Goal: Contribute content: Add original content to the website for others to see

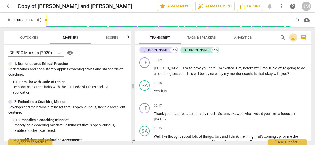
click at [294, 37] on span "post_add" at bounding box center [293, 37] width 6 height 6
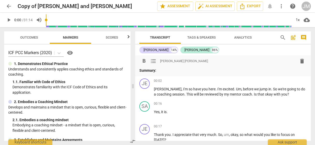
click at [173, 66] on div "format_bold format_list_bulleted [PERSON_NAME] [PERSON_NAME] delete" at bounding box center [224, 61] width 168 height 9
click at [163, 70] on p "Summary:" at bounding box center [224, 70] width 168 height 5
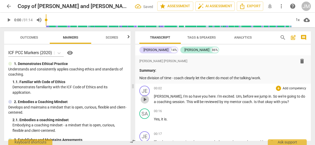
click at [144, 100] on span "play_arrow" at bounding box center [145, 99] width 6 height 6
click at [193, 98] on span "have" at bounding box center [197, 96] width 9 height 4
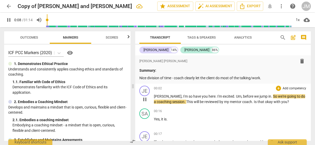
type input "9"
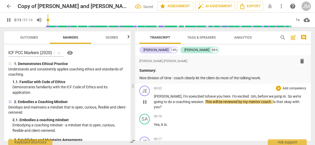
click at [184, 106] on div "JE play_arrow pause 00:02 + Add competency keyboard_arrow_right [PERSON_NAME] ,…" at bounding box center [223, 98] width 176 height 28
click at [279, 89] on div "+" at bounding box center [278, 88] width 5 height 5
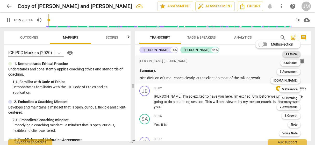
click at [291, 53] on b "1.Ethical" at bounding box center [292, 54] width 12 height 6
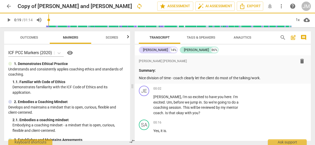
type input "20"
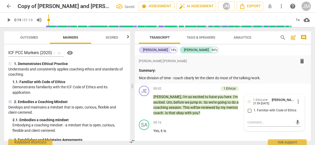
scroll to position [24, 0]
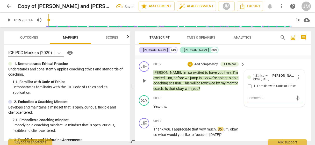
click at [249, 86] on input "1. Familiar with Code of Ethics" at bounding box center [250, 86] width 8 height 6
checkbox input "true"
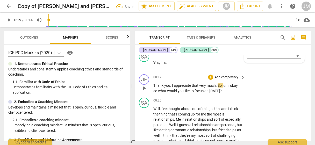
scroll to position [76, 0]
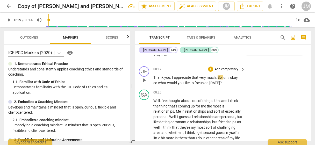
click at [221, 68] on p "Add competency" at bounding box center [226, 69] width 25 height 5
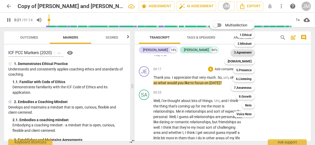
click at [249, 52] on b "3.Agreement" at bounding box center [243, 53] width 18 height 6
type input "22"
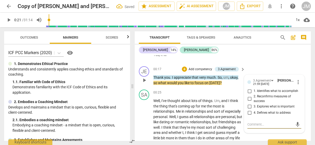
click at [249, 91] on input "1. Identifies what to accomplish" at bounding box center [250, 91] width 8 height 6
checkbox input "true"
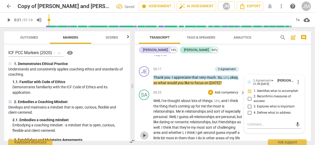
click at [144, 135] on span "play_arrow" at bounding box center [144, 136] width 6 height 6
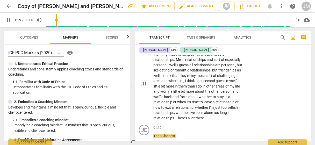
scroll to position [229, 0]
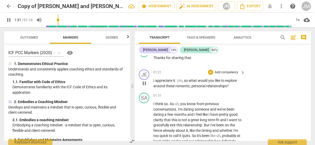
click at [144, 80] on button "pause" at bounding box center [144, 83] width 8 height 8
type input "92"
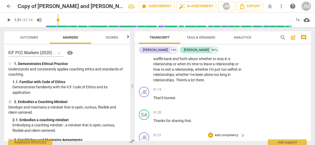
scroll to position [151, 0]
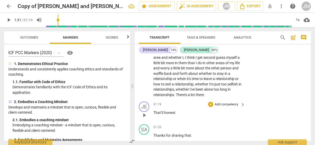
click at [218, 104] on p "Add competency" at bounding box center [226, 104] width 25 height 5
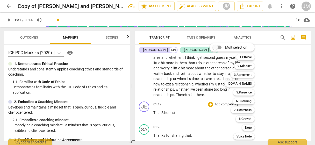
click at [71, 103] on div at bounding box center [157, 72] width 315 height 145
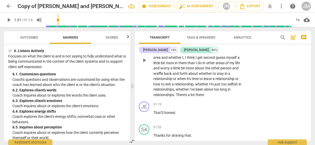
scroll to position [177, 0]
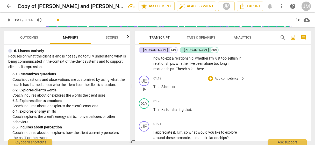
click at [224, 78] on p "Add competency" at bounding box center [226, 78] width 25 height 5
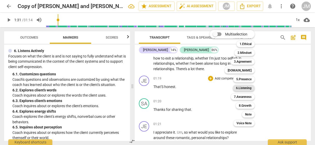
click at [247, 87] on b "6.Listening" at bounding box center [244, 88] width 16 height 6
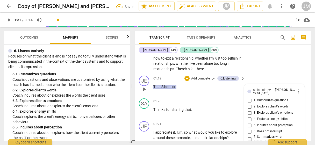
scroll to position [232, 0]
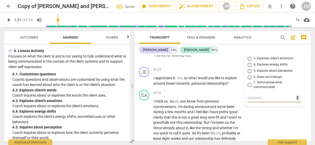
click at [249, 58] on input "3. Explores client's emotions" at bounding box center [250, 58] width 8 height 6
checkbox input "true"
click at [252, 98] on textarea at bounding box center [271, 98] width 46 height 5
type textarea "B"
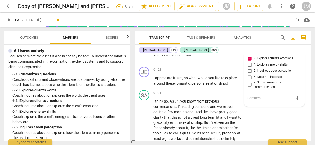
type textarea "B"
type textarea "Be"
type textarea "Bec"
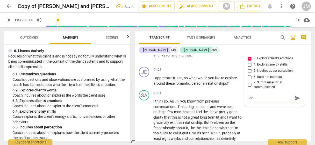
type textarea "Beca"
type textarea "Becau"
type textarea "Becaus"
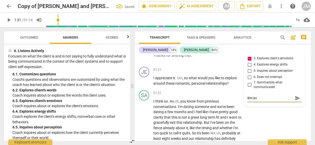
type textarea "Becaus"
type textarea "Because"
type textarea "Because t"
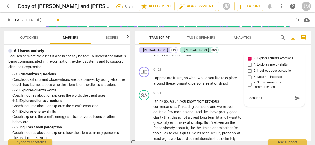
type textarea "Because te"
type textarea "Because teh"
type textarea "Because teh c"
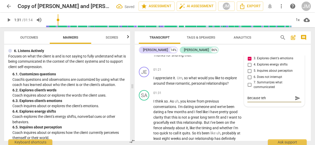
type textarea "Because teh c"
type textarea "Because teh cl"
type textarea "Because teh cli"
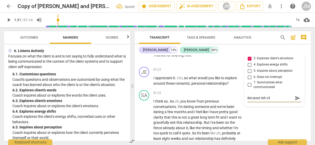
type textarea "Because teh clie"
type textarea "Because teh clien"
type textarea "Because teh clie"
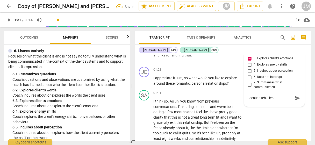
type textarea "Because teh clie"
type textarea "Because teh cli"
type textarea "Because teh cl"
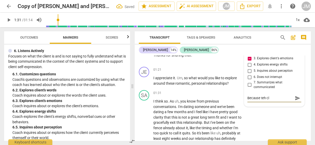
type textarea "Because teh c"
type textarea "Because teh"
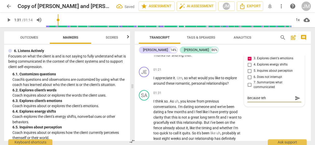
type textarea "Because teh"
type textarea "Because te"
type textarea "Because t"
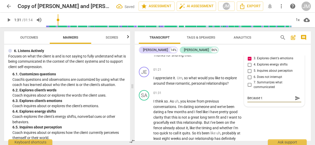
type textarea "Because th"
type textarea "Because the"
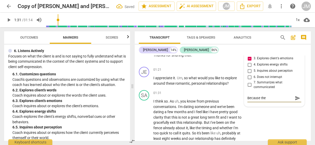
type textarea "Because the"
type textarea "Because the c"
type textarea "Because the cl"
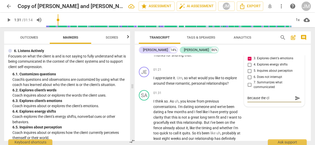
type textarea "Because the cli"
type textarea "Because the clie"
type textarea "Because the clien"
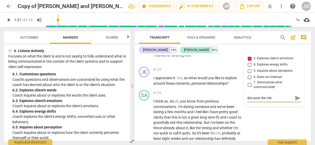
type textarea "Because the clien"
type textarea "Because the client"
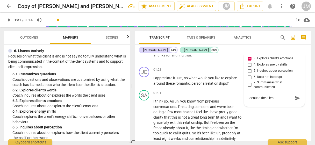
type textarea "Because the client w"
type textarea "Because the client wa"
type textarea "Because the client was"
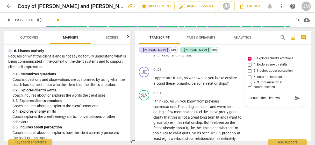
type textarea "Because the client was"
type textarea "Because the client was l"
type textarea "Because the client was la"
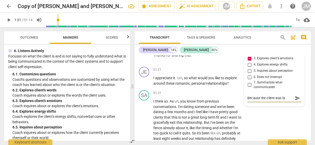
type textarea "Because the client was [PERSON_NAME]"
type textarea "Because the client was laugh"
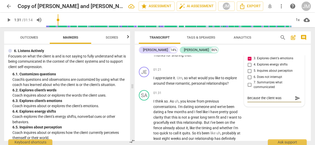
type textarea "Because the client was laugh"
type textarea "Because the client was laughi"
type textarea "Because the client was laughin"
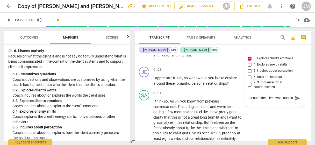
scroll to position [4, 0]
type textarea "Because the client was laughing"
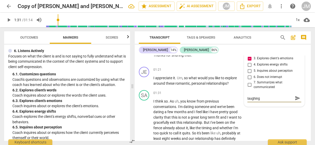
type textarea "Because the client was laughing h"
type textarea "Because the client was laughing he"
type textarea "Because the client was laughing her"
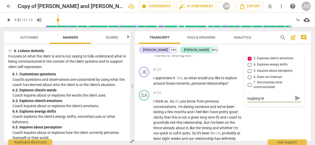
type textarea "Because the client was laughing her"
type textarea "Because the client was laughing here"
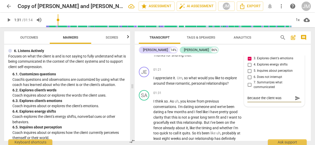
type textarea "Because the client was laughing here"
type textarea "Because the client was laughing here a"
type textarea "Because the client was laughing here ab"
type textarea "Because the client was laughing here abo"
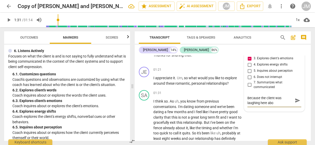
type textarea "Because the client was laughing here abou"
type textarea "Because the client was laughing here about"
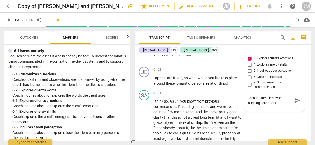
type textarea "Because the client was laughing here about"
type textarea "Because the client was laughing here about a"
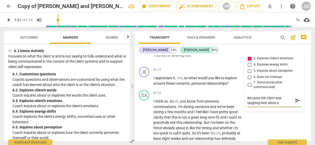
type textarea "Because the client was laughing here about a s"
type textarea "Because the client was laughing here about a se"
type textarea "Because the client was laughing here about a ser"
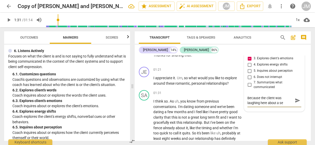
type textarea "Because the client was laughing here about a ser"
type textarea "Because the client was laughing here about a seri"
type textarea "Because the client was laughing here about a [PERSON_NAME]"
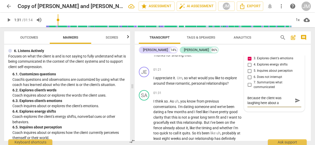
type textarea "Because the client was laughing here about a seriou"
type textarea "Because the client was laughing here about a serious"
type textarea "Because the client was laughing here about a serious s"
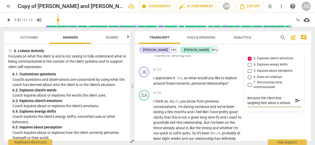
type textarea "Because the client was laughing here about a serious s"
type textarea "Because the client was laughing here about a serious su"
type textarea "Because the client was laughing here about a serious sub"
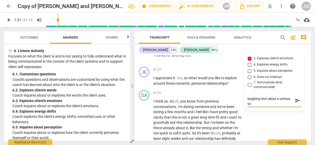
type textarea "Because the client was laughing here about a serious sub"
type textarea "Because the client was laughing here about a serious subj"
type textarea "Because the client was laughing here about a serious subje"
type textarea "Because the client was laughing here about a serious subjec"
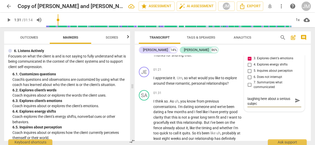
type textarea "Because the client was laughing here about a serious subject"
type textarea "Because the client was laughing here about a serious subject,"
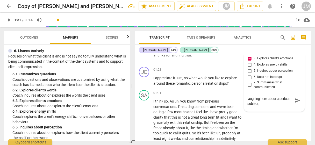
type textarea "Because the client was laughing here about a serious subject,"
type textarea "Because the client was laughing here about a serious subject, c"
type textarea "Because the client was laughing here about a serious subject, co"
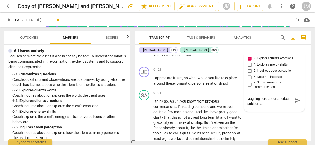
type textarea "Because the client was laughing here about a serious subject, coa"
type textarea "Because the client was laughing here about a serious subject, coac"
type textarea "Because the client was laughing here about a serious subject, coach"
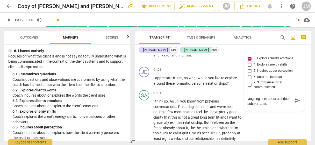
type textarea "Because the client was laughing here about a serious subject, coach"
type textarea "Because the client was laughing here about a serious subject, coach c"
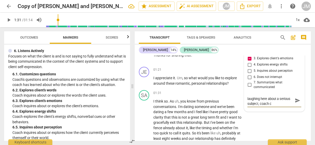
scroll to position [0, 0]
type textarea "Because the client was laughing here about a serious subject, coach co"
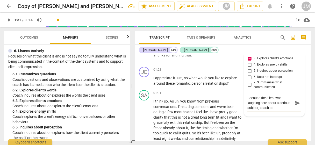
type textarea "Because the client was laughing here about a serious subject, coach cou"
type textarea "Because the client was laughing here about a serious subject, coach coul"
type textarea "Because the client was laughing here about a serious subject, coach could"
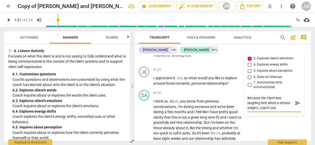
type textarea "Because the client was laughing here about a serious subject, coach could"
type textarea "Because the client was laughing here about a serious subject, coach could i"
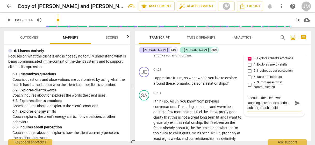
type textarea "Because the client was laughing here about a serious subject, coach could in"
type textarea "Because the client was laughing here about a serious subject, coach could inq"
type textarea "Because the client was laughing here about a serious subject, coach could inqu"
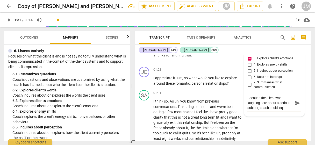
type textarea "Because the client was laughing here about a serious subject, coach could inqu"
type textarea "Because the client was laughing here about a serious subject, coach could inqui"
type textarea "Because the client was laughing here about a serious subject, coach could inquir"
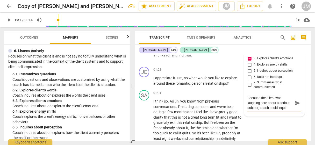
type textarea "Because the client was laughing here about a serious subject, coach could inqui…"
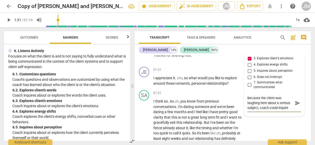
type textarea "Because the client was laughing here about a serious subject, coach could inqui…"
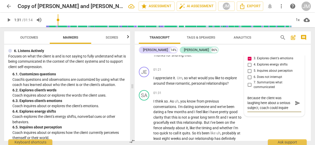
scroll to position [4, 0]
type textarea "Because the client was laughing here about a serious subject, coach could inqui…"
click at [297, 103] on span "send" at bounding box center [298, 103] width 6 height 6
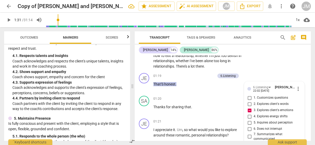
scroll to position [207, 0]
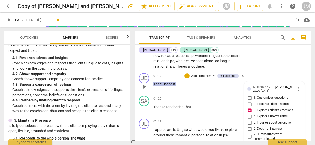
click at [196, 76] on p "Add competency" at bounding box center [203, 76] width 25 height 5
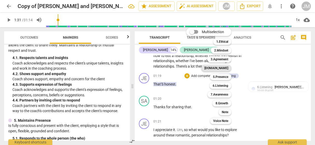
click at [225, 68] on b "[DOMAIN_NAME]" at bounding box center [217, 68] width 24 height 6
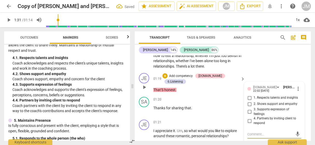
click at [250, 110] on input "3. Supports expression of feelings" at bounding box center [250, 112] width 8 height 6
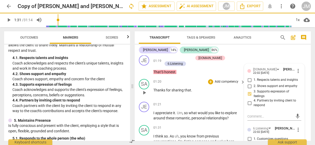
scroll to position [206, 0]
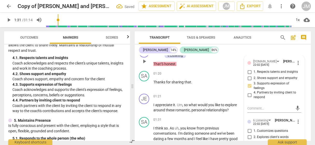
click at [146, 60] on span "play_arrow" at bounding box center [144, 61] width 6 height 6
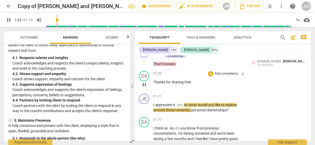
click at [154, 82] on span "Thanks" at bounding box center [160, 82] width 13 height 4
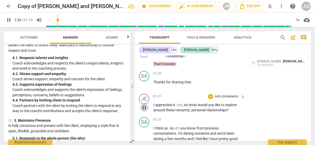
click at [146, 109] on span "pause" at bounding box center [144, 108] width 6 height 6
click at [154, 81] on span "Thanks" at bounding box center [160, 82] width 13 height 4
click at [230, 72] on p "Add competency" at bounding box center [226, 74] width 25 height 5
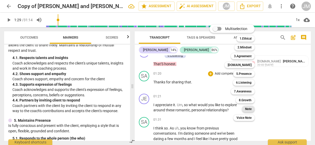
click at [246, 108] on b "Note" at bounding box center [248, 109] width 6 height 6
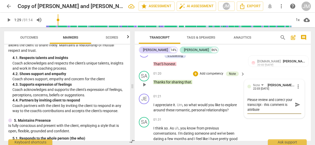
scroll to position [0, 0]
click at [297, 104] on span "send" at bounding box center [298, 105] width 6 height 6
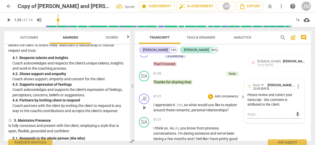
click at [227, 95] on p "Add competency" at bounding box center [226, 96] width 25 height 5
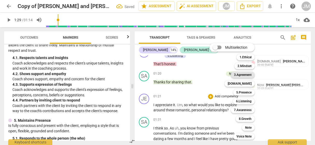
click at [247, 73] on b "3.Agreement" at bounding box center [243, 75] width 18 height 6
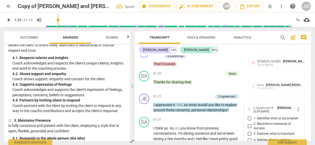
scroll to position [259, 0]
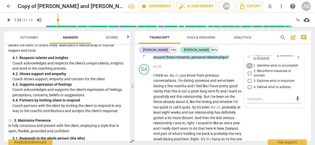
click at [251, 65] on input "1. Identifies what to accomplish" at bounding box center [250, 66] width 8 height 6
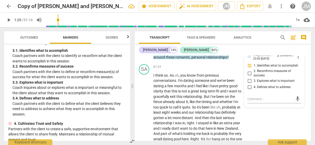
scroll to position [104, 0]
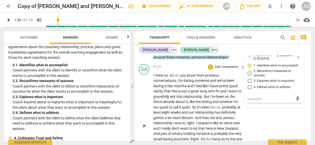
click at [275, 123] on div "SA play_arrow pause 01:31 + Add competency keyboard_arrow_right I think so . As…" at bounding box center [223, 121] width 176 height 119
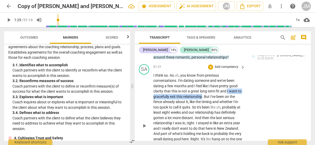
drag, startPoint x: 227, startPoint y: 91, endPoint x: 203, endPoint y: 97, distance: 25.5
click at [203, 97] on p "I think so . As uh , you know from previous conversations . I'm dating someone …" at bounding box center [198, 126] width 89 height 106
click at [213, 88] on icon "button" at bounding box center [214, 89] width 5 height 6
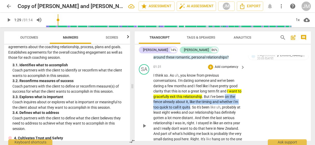
drag, startPoint x: 227, startPoint y: 94, endPoint x: 190, endPoint y: 106, distance: 38.1
click at [190, 106] on p "I think so . As uh , you know from previous conversations . I'm dating someone …" at bounding box center [198, 126] width 89 height 106
click at [202, 99] on icon "button" at bounding box center [202, 99] width 3 height 4
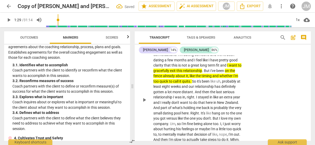
scroll to position [311, 0]
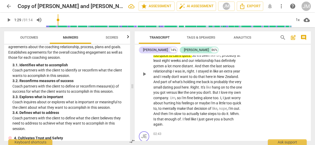
click at [143, 73] on span "play_arrow" at bounding box center [144, 74] width 6 height 6
click at [143, 75] on span "pause" at bounding box center [144, 74] width 6 height 6
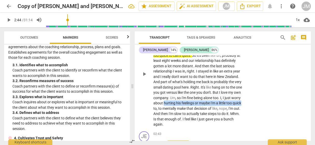
drag, startPoint x: 181, startPoint y: 102, endPoint x: 176, endPoint y: 106, distance: 6.5
click at [176, 106] on p "I think so . As uh , you know from previous conversations . I'm dating someone …" at bounding box center [198, 74] width 89 height 106
click at [189, 100] on icon "button" at bounding box center [188, 100] width 3 height 4
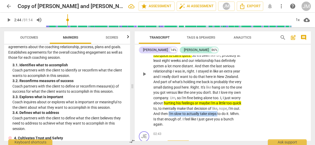
drag, startPoint x: 198, startPoint y: 113, endPoint x: 164, endPoint y: 118, distance: 34.9
click at [164, 118] on p "I think so . As uh , you know from previous conversations . I'm dating someone …" at bounding box center [198, 74] width 89 height 106
click at [175, 110] on icon "button" at bounding box center [174, 111] width 3 height 4
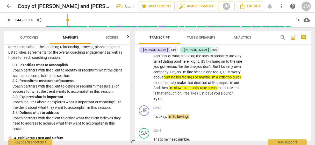
scroll to position [363, 0]
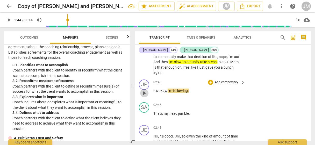
click at [145, 91] on span "play_arrow" at bounding box center [144, 93] width 6 height 6
click at [144, 92] on span "pause" at bounding box center [144, 93] width 6 height 6
click at [229, 82] on p "Add competency" at bounding box center [226, 82] width 25 height 5
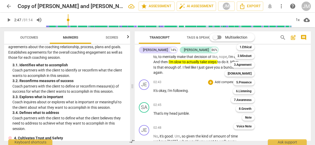
click at [74, 87] on div at bounding box center [157, 72] width 315 height 145
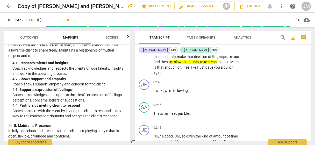
scroll to position [207, 0]
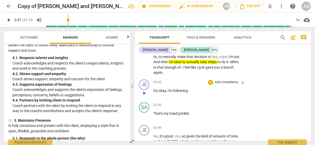
click at [219, 80] on p "Add competency" at bounding box center [226, 82] width 25 height 5
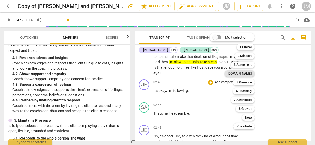
click at [243, 74] on b "[DOMAIN_NAME]" at bounding box center [240, 74] width 24 height 6
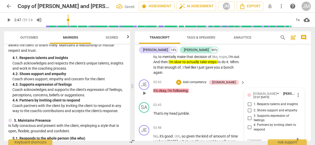
scroll to position [363, 0]
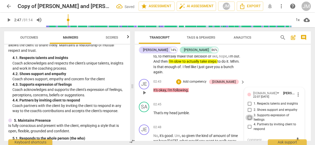
click at [249, 115] on input "3. Supports expression of feelings" at bounding box center [250, 118] width 8 height 6
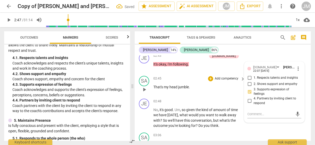
scroll to position [415, 0]
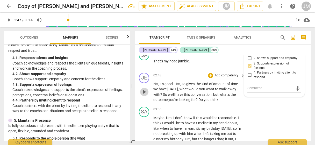
click at [145, 91] on span "play_arrow" at bounding box center [144, 92] width 6 height 6
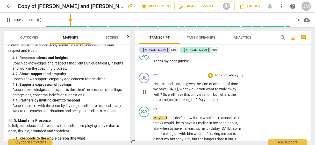
click at [141, 90] on span "pause" at bounding box center [144, 92] width 8 height 6
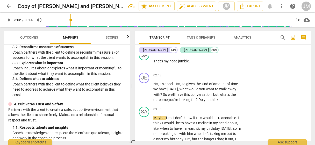
scroll to position [130, 0]
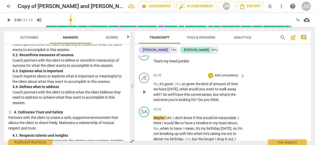
click at [224, 74] on p "Add competency" at bounding box center [226, 75] width 25 height 5
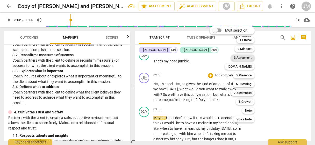
click at [249, 56] on b "3.Agreement" at bounding box center [243, 58] width 18 height 6
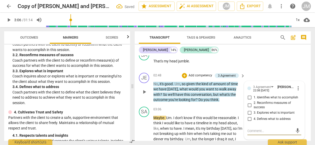
click at [249, 97] on input "1. Identifies what to accomplish" at bounding box center [250, 98] width 8 height 6
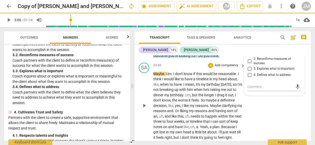
scroll to position [467, 0]
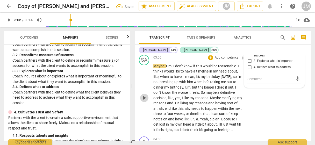
click at [144, 101] on span "play_arrow" at bounding box center [144, 98] width 6 height 6
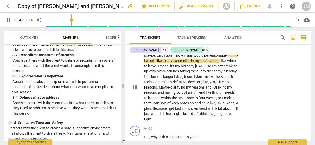
scroll to position [456, 0]
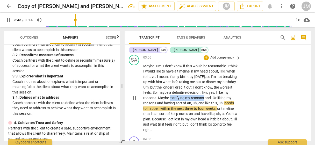
drag, startPoint x: 185, startPoint y: 97, endPoint x: 218, endPoint y: 98, distance: 33.2
click at [218, 98] on p "Maybe . Um . I don't know if this would be reasonable . I think I would like to…" at bounding box center [190, 98] width 95 height 69
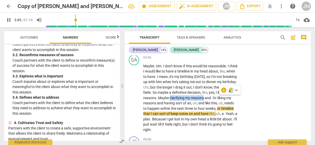
click at [233, 91] on icon "button" at bounding box center [231, 90] width 5 height 6
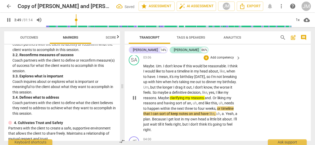
drag, startPoint x: 143, startPoint y: 101, endPoint x: 173, endPoint y: 103, distance: 29.6
click at [173, 103] on div "SA play_arrow pause 03:06 + Add competency keyboard_arrow_right Maybe . Um . I …" at bounding box center [218, 94] width 186 height 82
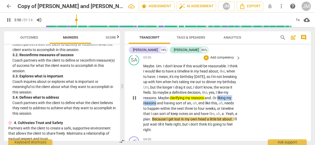
drag, startPoint x: 171, startPoint y: 102, endPoint x: 143, endPoint y: 101, distance: 28.0
click at [143, 101] on div "SA play_arrow pause 03:06 + Add competency keyboard_arrow_right Maybe . Um . I …" at bounding box center [218, 94] width 186 height 82
click at [185, 95] on icon "button" at bounding box center [184, 95] width 5 height 6
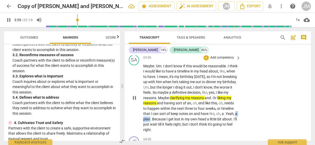
drag, startPoint x: 157, startPoint y: 118, endPoint x: 166, endPoint y: 118, distance: 8.8
click at [166, 118] on p "Maybe . Um . I don't know if this would be reasonable . I think I would like to…" at bounding box center [190, 98] width 95 height 69
click at [179, 111] on icon "button" at bounding box center [178, 111] width 5 height 6
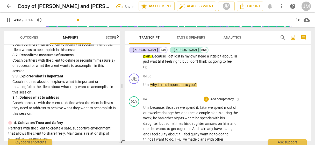
scroll to position [493, 0]
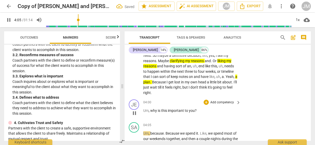
click at [135, 112] on span "pause" at bounding box center [134, 113] width 6 height 6
click at [221, 100] on p "Add competency" at bounding box center [222, 102] width 25 height 5
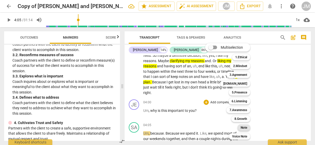
click at [242, 127] on b "Note" at bounding box center [244, 128] width 6 height 6
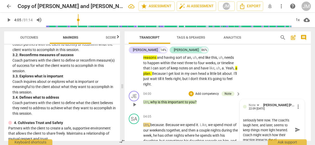
scroll to position [9, 0]
click at [295, 130] on span "send" at bounding box center [298, 130] width 6 height 6
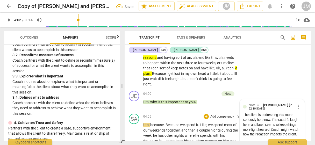
scroll to position [528, 0]
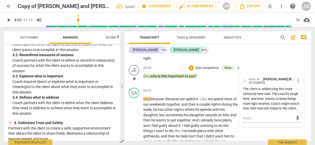
click at [205, 67] on p "Add competency" at bounding box center [207, 68] width 25 height 5
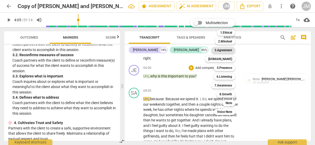
click at [224, 52] on b "3.Agreement" at bounding box center [224, 50] width 18 height 6
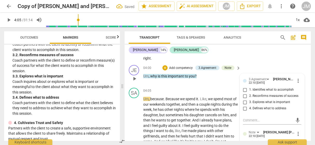
click at [255, 100] on span "3. Explores what is important" at bounding box center [269, 102] width 41 height 5
click at [249, 99] on input "3. Explores what is important" at bounding box center [245, 102] width 8 height 6
click at [253, 120] on textarea at bounding box center [268, 120] width 50 height 5
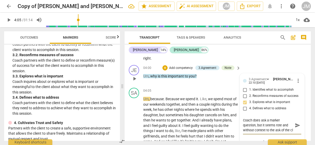
scroll to position [4, 0]
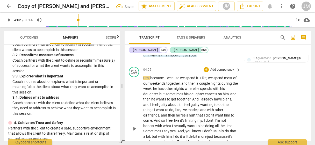
scroll to position [554, 0]
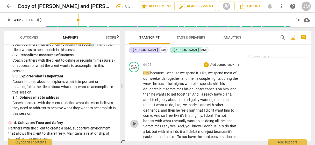
click at [134, 123] on span "play_arrow" at bounding box center [134, 124] width 6 height 6
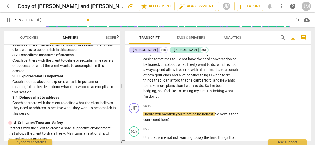
scroll to position [657, 0]
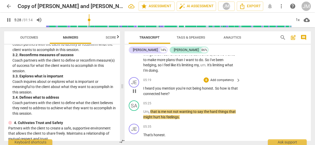
click at [133, 90] on span "pause" at bounding box center [134, 91] width 6 height 6
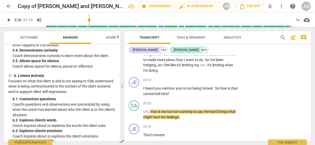
scroll to position [363, 0]
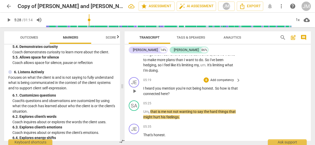
click at [215, 78] on p "Add competency" at bounding box center [222, 80] width 25 height 5
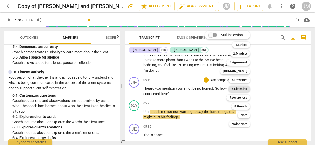
click at [239, 90] on b "6.Listening" at bounding box center [240, 89] width 16 height 6
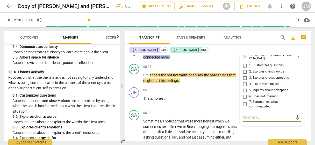
scroll to position [686, 0]
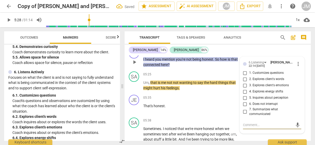
click at [246, 71] on input "1. Customizes questions" at bounding box center [245, 73] width 8 height 6
click at [244, 77] on input "2. Explores client's words" at bounding box center [245, 79] width 8 height 6
click at [135, 85] on span "play_arrow" at bounding box center [134, 85] width 6 height 6
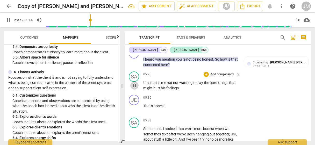
click at [135, 84] on span "pause" at bounding box center [134, 85] width 6 height 6
click at [205, 96] on div "+" at bounding box center [206, 97] width 5 height 5
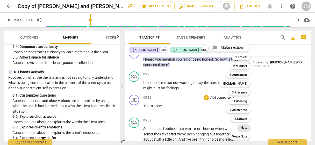
click at [241, 127] on b "Note" at bounding box center [244, 128] width 6 height 6
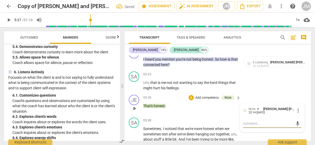
click at [243, 123] on textarea at bounding box center [268, 123] width 50 height 5
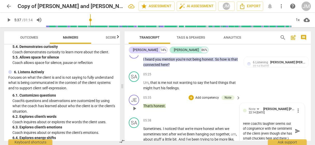
scroll to position [0, 0]
click at [295, 130] on span "send" at bounding box center [298, 131] width 6 height 6
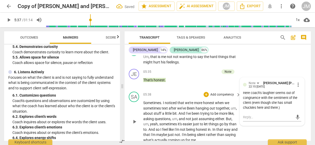
scroll to position [738, 0]
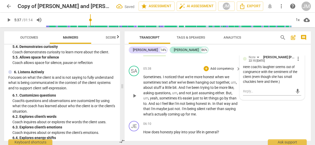
click at [131, 94] on span "play_arrow" at bounding box center [134, 96] width 6 height 6
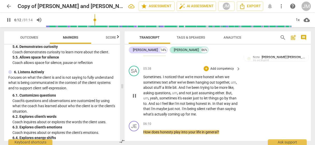
scroll to position [764, 0]
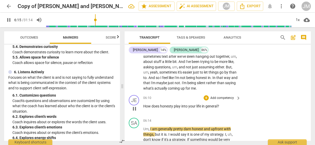
click at [133, 107] on span "pause" at bounding box center [134, 109] width 6 height 6
click at [206, 97] on div "+" at bounding box center [206, 97] width 5 height 5
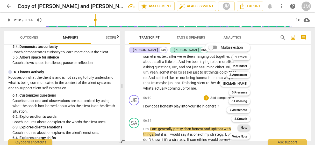
click at [242, 126] on b "Note" at bounding box center [244, 128] width 6 height 6
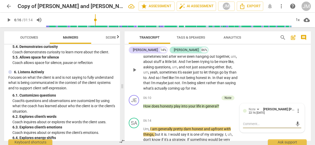
click at [239, 82] on div "Sometimes . I noticed that we're more honest when we sometimes text after we've…" at bounding box center [192, 69] width 98 height 43
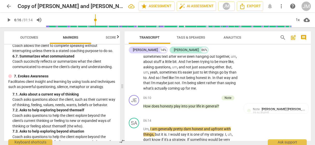
scroll to position [519, 0]
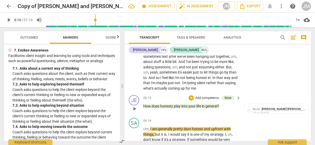
click at [212, 97] on p "Add competency" at bounding box center [207, 98] width 25 height 5
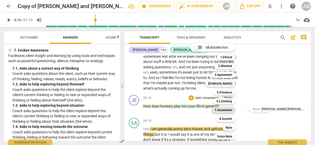
click at [220, 109] on b "7.Awareness" at bounding box center [224, 110] width 18 height 6
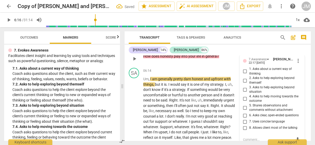
scroll to position [806, 0]
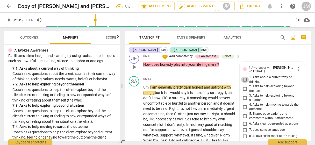
click at [245, 80] on input "1. Asks about a current way of thinking" at bounding box center [245, 80] width 8 height 6
click at [229, 55] on div "Jen 14% [PERSON_NAME] 86% format_bold format_list_bulleted [PERSON_NAME] [PERSO…" at bounding box center [218, 93] width 186 height 96
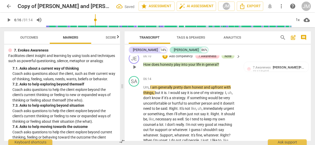
click at [229, 56] on div "Note" at bounding box center [228, 56] width 7 height 5
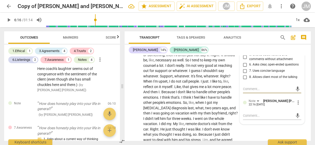
scroll to position [873, 0]
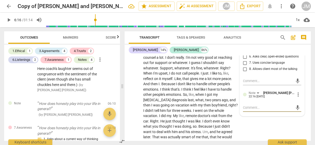
click at [248, 109] on textarea at bounding box center [268, 107] width 50 height 5
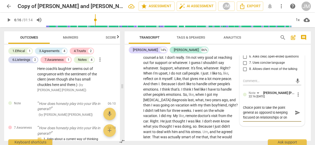
scroll to position [4, 0]
click at [245, 65] on input "7. Uses concise language" at bounding box center [245, 63] width 8 height 6
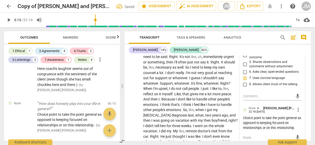
scroll to position [847, 0]
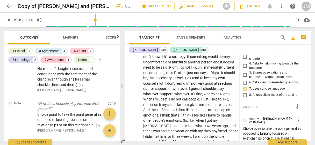
click at [244, 81] on input "6. Asks clear, open-ended questions" at bounding box center [245, 83] width 8 height 6
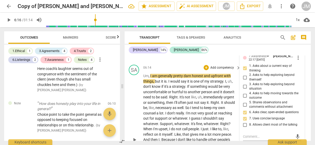
scroll to position [821, 0]
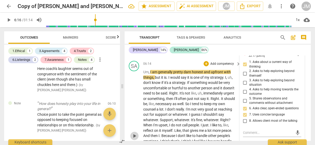
click at [135, 136] on span "play_arrow" at bounding box center [134, 136] width 6 height 6
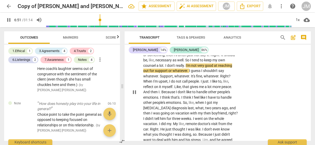
scroll to position [873, 0]
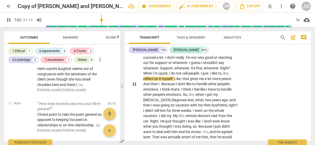
click at [191, 68] on span "It's" at bounding box center [193, 68] width 5 height 4
click at [134, 81] on span "pause" at bounding box center [134, 84] width 6 height 6
click at [191, 67] on span "It's" at bounding box center [193, 68] width 5 height 4
drag, startPoint x: 191, startPoint y: 67, endPoint x: 283, endPoint y: 72, distance: 91.9
click at [283, 72] on div "SA play_arrow pause 06:14 + Add competency keyboard_arrow_right Um , I am gener…" at bounding box center [218, 80] width 186 height 146
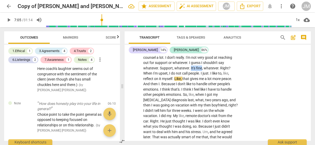
drag, startPoint x: 190, startPoint y: 66, endPoint x: 202, endPoint y: 68, distance: 11.9
click at [202, 68] on p "Um , I am generally pretty darn honest and upfront with things , but it is . I …" at bounding box center [190, 84] width 95 height 133
click at [207, 59] on div "+" at bounding box center [206, 60] width 5 height 5
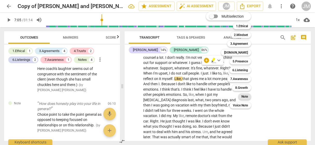
click at [245, 97] on b "Note" at bounding box center [245, 97] width 6 height 6
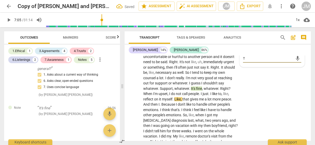
scroll to position [852, 0]
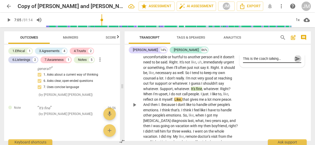
click at [295, 56] on span "send" at bounding box center [298, 59] width 6 height 6
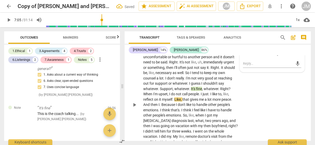
click at [136, 102] on span "play_arrow" at bounding box center [134, 105] width 6 height 6
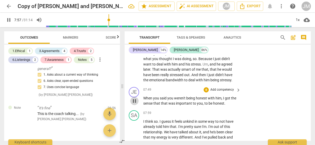
click at [136, 102] on span "pause" at bounding box center [134, 101] width 6 height 6
click at [65, 38] on span "Markers" at bounding box center [70, 38] width 15 height 4
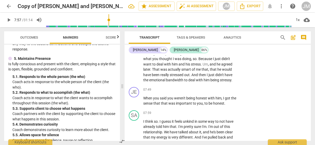
scroll to position [311, 0]
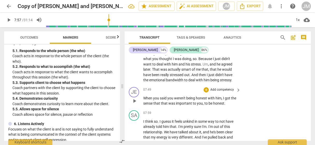
click at [219, 88] on p "Add competency" at bounding box center [222, 90] width 25 height 5
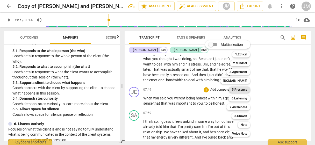
click at [235, 91] on b "5.Presence" at bounding box center [239, 90] width 15 height 6
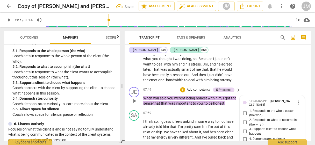
scroll to position [999, 0]
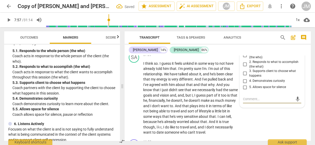
click at [247, 55] on input "1. Responds to the whole person (the who)" at bounding box center [245, 55] width 8 height 6
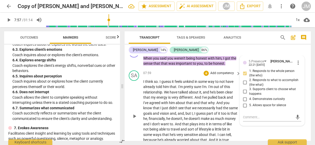
scroll to position [973, 0]
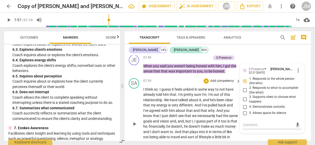
click at [218, 79] on p "Add competency" at bounding box center [222, 81] width 25 height 5
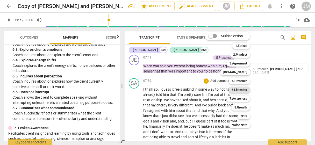
click at [239, 89] on b "6.Listening" at bounding box center [240, 90] width 16 height 6
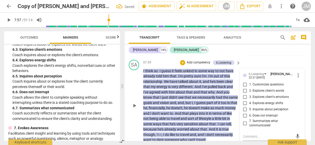
scroll to position [993, 0]
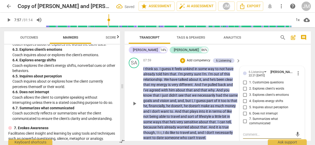
click at [245, 105] on input "5. Inquires about perception" at bounding box center [245, 108] width 8 height 6
click at [135, 77] on div "play_arrow pause" at bounding box center [136, 103] width 13 height 71
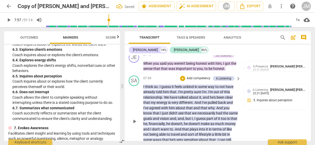
scroll to position [968, 0]
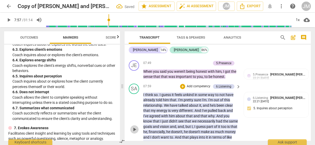
click at [133, 128] on span "play_arrow" at bounding box center [134, 130] width 6 height 6
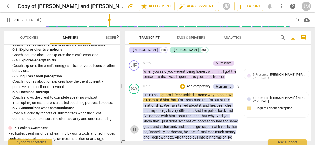
click at [134, 129] on span "pause" at bounding box center [134, 130] width 6 height 6
click at [133, 128] on span "play_arrow" at bounding box center [134, 130] width 6 height 6
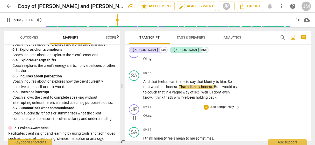
scroll to position [1065, 0]
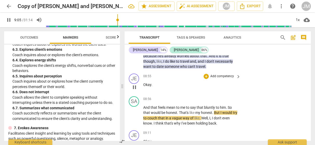
click at [224, 75] on p "Add competency" at bounding box center [222, 76] width 25 height 5
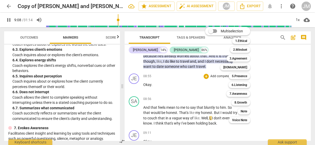
click at [134, 115] on div at bounding box center [157, 72] width 315 height 145
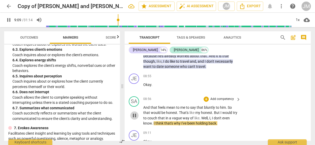
click at [135, 115] on span "pause" at bounding box center [134, 116] width 6 height 6
click at [212, 75] on p "Add competency" at bounding box center [222, 76] width 25 height 5
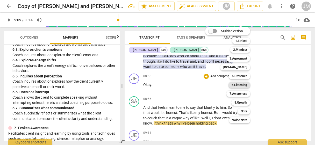
click at [237, 86] on b "6.Listening" at bounding box center [240, 85] width 16 height 6
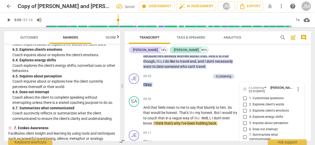
scroll to position [1116, 0]
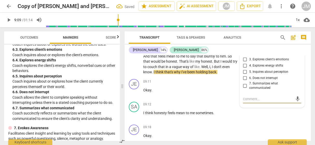
click at [245, 77] on input "6. Does not interrupt" at bounding box center [245, 78] width 8 height 6
click at [253, 99] on textarea at bounding box center [268, 99] width 50 height 5
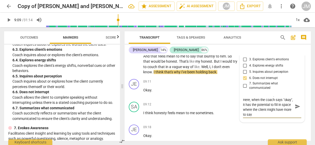
scroll to position [9, 0]
click at [243, 78] on input "6. Does not interrupt" at bounding box center [245, 78] width 8 height 6
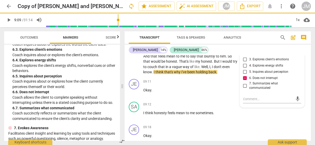
scroll to position [0, 0]
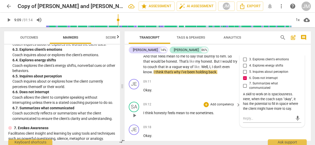
click at [135, 113] on span "play_arrow" at bounding box center [134, 116] width 6 height 6
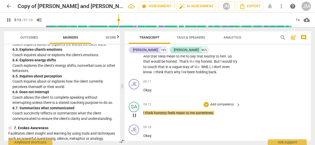
click at [135, 113] on span "pause" at bounding box center [134, 116] width 6 height 6
click at [135, 114] on span "play_arrow" at bounding box center [134, 116] width 6 height 6
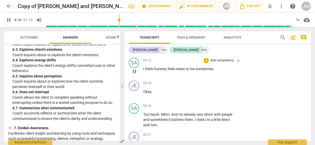
scroll to position [1168, 0]
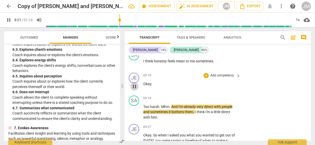
click at [135, 86] on span "pause" at bounding box center [134, 87] width 6 height 6
click at [217, 75] on p "Add competency" at bounding box center [222, 75] width 25 height 5
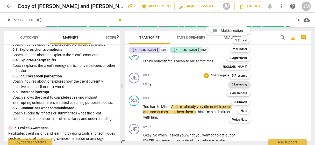
click at [242, 85] on b "6.Listening" at bounding box center [240, 84] width 16 height 6
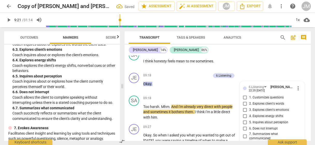
scroll to position [1218, 0]
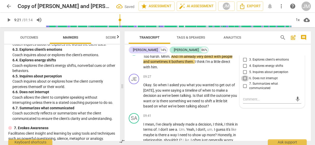
click at [243, 77] on input "6. Does not interrupt" at bounding box center [245, 78] width 8 height 6
click at [249, 98] on textarea at bounding box center [268, 99] width 50 height 5
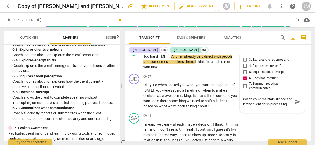
scroll to position [4, 0]
click at [297, 100] on span "send" at bounding box center [298, 102] width 6 height 6
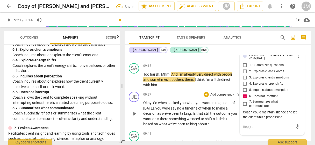
scroll to position [1192, 0]
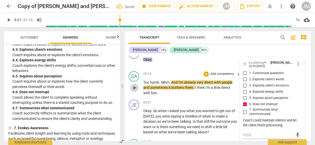
click at [133, 86] on span "play_arrow" at bounding box center [134, 88] width 6 height 6
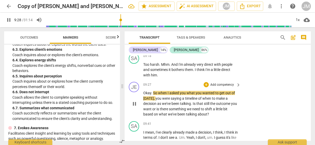
scroll to position [1218, 0]
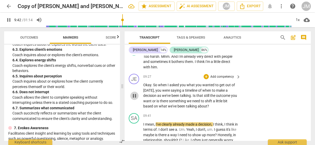
click at [135, 93] on span "pause" at bounding box center [134, 96] width 6 height 6
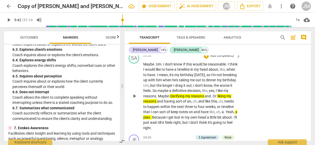
scroll to position [466, 0]
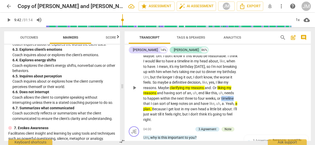
drag, startPoint x: 143, startPoint y: 103, endPoint x: 156, endPoint y: 105, distance: 12.8
click at [221, 101] on span "timeline" at bounding box center [227, 98] width 12 height 4
click at [168, 96] on icon "button" at bounding box center [168, 95] width 3 height 4
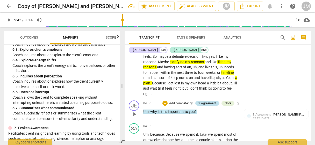
click at [209, 101] on div "3.Agreement" at bounding box center [208, 103] width 18 height 5
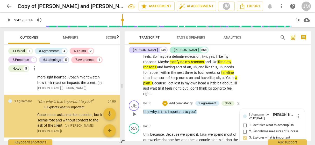
scroll to position [335, 0]
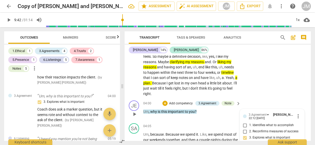
click at [245, 129] on input "2. Reconfirms measures of success" at bounding box center [245, 132] width 8 height 6
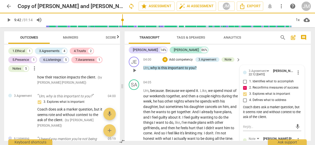
scroll to position [544, 0]
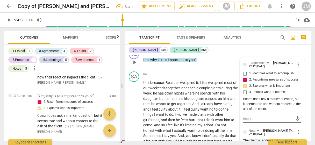
click at [245, 118] on textarea at bounding box center [268, 118] width 50 height 5
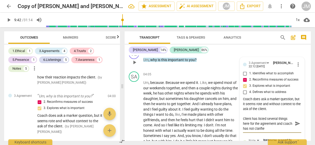
scroll to position [0, 0]
click at [295, 123] on span "send" at bounding box center [298, 124] width 6 height 6
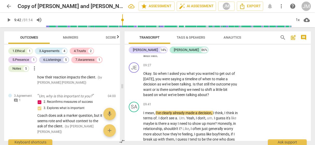
scroll to position [1218, 0]
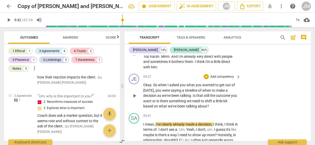
click at [222, 75] on p "Add competency" at bounding box center [222, 77] width 25 height 5
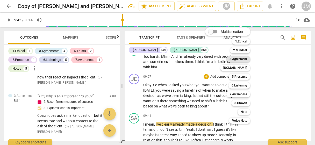
click at [245, 59] on b "3.Agreement" at bounding box center [239, 59] width 18 height 6
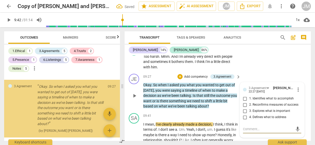
scroll to position [837, 0]
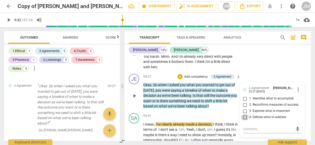
click at [245, 116] on input "4. Defines what to address" at bounding box center [245, 117] width 8 height 6
click at [242, 96] on input "1. Identifies what to accomplish" at bounding box center [245, 99] width 8 height 6
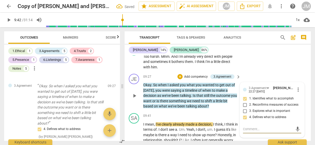
click at [245, 128] on textarea at bounding box center [268, 129] width 50 height 5
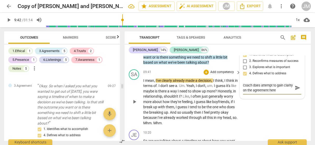
scroll to position [1270, 0]
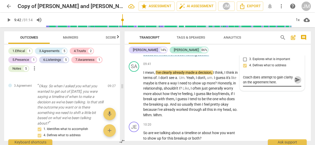
click at [295, 77] on span "send" at bounding box center [298, 80] width 6 height 6
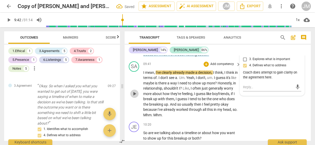
click at [134, 91] on span "play_arrow" at bounding box center [134, 94] width 6 height 6
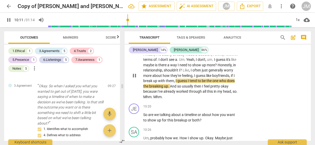
scroll to position [1296, 0]
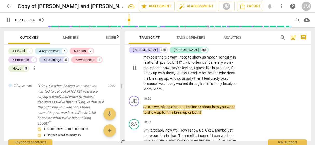
click at [199, 88] on p "I mean , I've clearly already made a decision , I think , I think in terms of .…" at bounding box center [190, 68] width 95 height 48
click at [135, 107] on span "pause" at bounding box center [134, 110] width 6 height 6
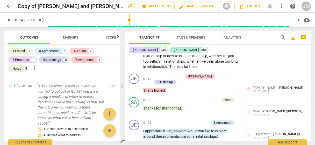
scroll to position [0, 0]
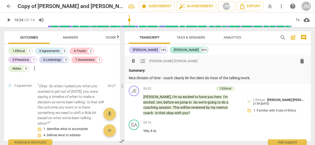
click at [258, 77] on p "Nice division of time - coach clearly let the client do most of the talking/wor…" at bounding box center [218, 77] width 178 height 5
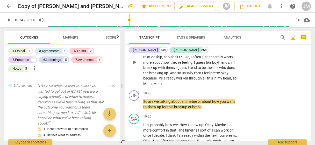
scroll to position [1323, 0]
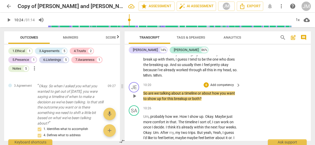
click at [222, 83] on p "Add competency" at bounding box center [222, 85] width 25 height 5
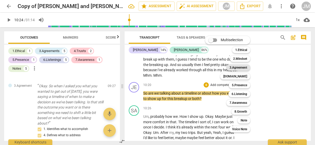
click at [243, 67] on b "3.Agreement" at bounding box center [239, 68] width 18 height 6
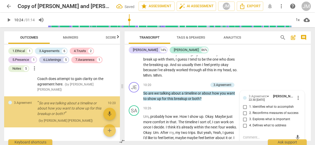
scroll to position [905, 0]
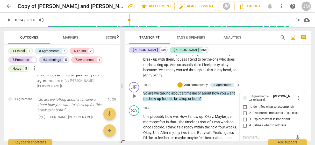
click at [245, 110] on input "2. Reconfirms measures of success" at bounding box center [245, 113] width 8 height 6
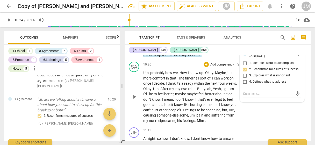
scroll to position [1374, 0]
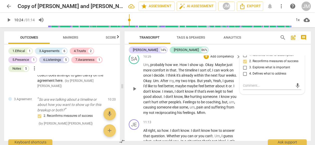
click at [253, 111] on div "SA play_arrow pause 10:26 + Add competency keyboard_arrow_right Um , probably h…" at bounding box center [218, 85] width 186 height 66
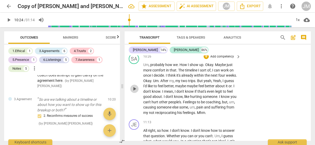
click at [136, 89] on span "play_arrow" at bounding box center [134, 89] width 6 height 6
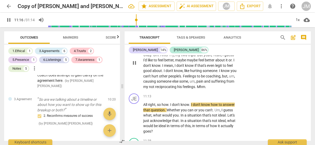
scroll to position [1426, 0]
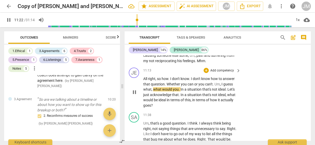
click at [132, 95] on span "pause" at bounding box center [134, 92] width 6 height 6
click at [217, 73] on p "Add competency" at bounding box center [222, 70] width 25 height 5
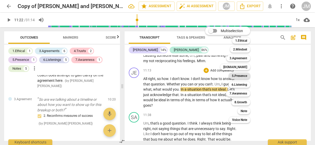
click at [239, 77] on b "5.Presence" at bounding box center [239, 76] width 15 height 6
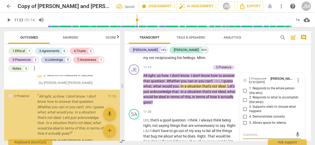
scroll to position [959, 0]
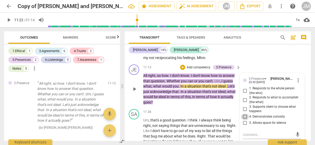
click at [245, 120] on input "4. Demonstrates curiosity" at bounding box center [245, 117] width 8 height 6
click at [249, 137] on textarea at bounding box center [268, 135] width 50 height 5
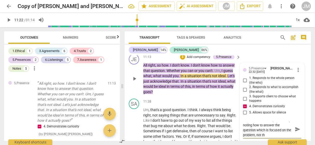
scroll to position [0, 0]
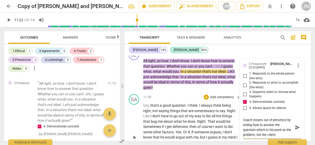
drag, startPoint x: 295, startPoint y: 130, endPoint x: 286, endPoint y: 135, distance: 10.2
click at [295, 130] on span "send" at bounding box center [298, 128] width 6 height 6
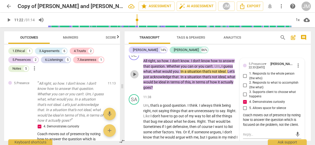
click at [135, 77] on span "play_arrow" at bounding box center [134, 74] width 6 height 6
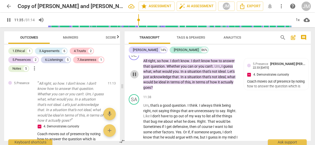
click at [135, 78] on span "pause" at bounding box center [134, 74] width 6 height 6
click at [192, 55] on p "Add competency" at bounding box center [198, 53] width 25 height 5
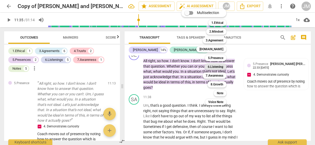
click at [220, 65] on b "6.Listening" at bounding box center [216, 67] width 16 height 6
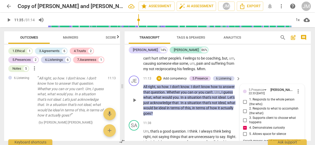
scroll to position [1444, 0]
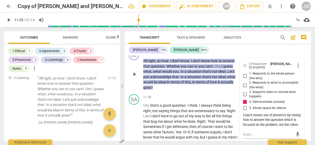
click at [260, 128] on div "Coach moves out of presence by noting how to answer the question which is focus…" at bounding box center [272, 120] width 58 height 15
click at [259, 128] on div "Coach moves out of presence by noting how to answer the question which is focus…" at bounding box center [272, 120] width 58 height 15
click at [296, 69] on span "more_vert" at bounding box center [298, 65] width 6 height 6
click at [299, 70] on li "Edit" at bounding box center [302, 70] width 18 height 10
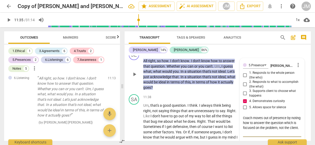
click at [265, 135] on textarea "Coach moves out of presence by noting how to answer the question which is focus…" at bounding box center [272, 126] width 58 height 20
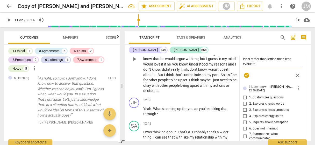
scroll to position [1530, 0]
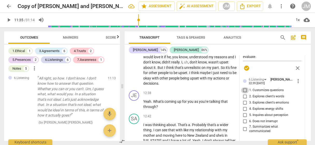
click at [245, 94] on input "1. Customizes questions" at bounding box center [245, 90] width 8 height 6
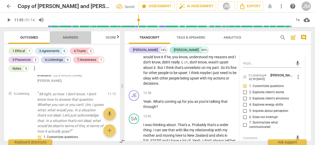
click at [66, 36] on span "Markers" at bounding box center [70, 38] width 15 height 4
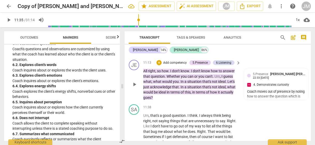
scroll to position [1426, 0]
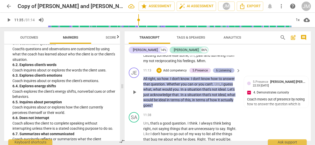
click at [224, 73] on div "6.Listening" at bounding box center [223, 70] width 15 height 5
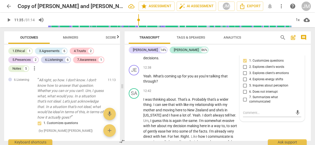
scroll to position [1556, 0]
click at [244, 87] on input "5. Inquires about perception" at bounding box center [245, 85] width 8 height 6
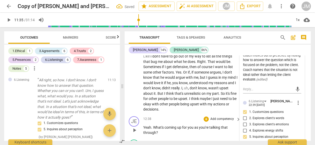
scroll to position [1478, 0]
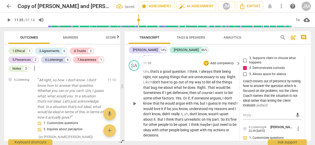
click at [135, 107] on span "play_arrow" at bounding box center [134, 104] width 6 height 6
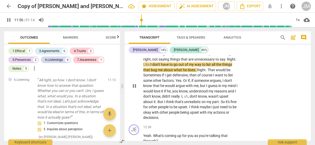
scroll to position [1504, 0]
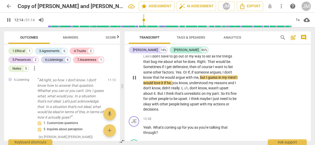
click at [177, 74] on span "Yes" at bounding box center [179, 72] width 6 height 4
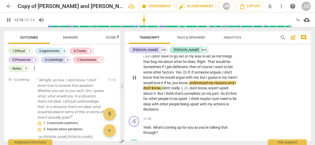
click at [177, 74] on span "Yes" at bounding box center [179, 72] width 6 height 4
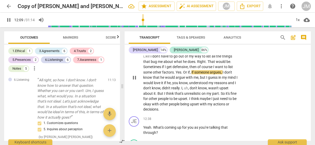
click at [134, 81] on span "pause" at bounding box center [134, 78] width 6 height 6
click at [178, 74] on span "Yes" at bounding box center [179, 72] width 6 height 4
drag, startPoint x: 176, startPoint y: 76, endPoint x: 190, endPoint y: 76, distance: 14.5
click at [190, 76] on p "Um , that's a good question . I think . I always think being right , not saying…" at bounding box center [190, 77] width 95 height 69
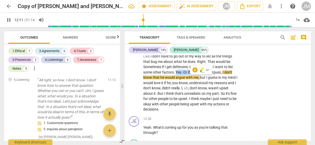
click at [202, 70] on icon "button" at bounding box center [202, 69] width 3 height 4
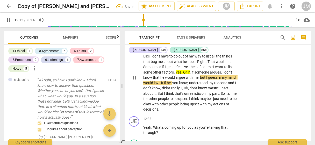
click at [135, 81] on span "pause" at bounding box center [134, 78] width 6 height 6
drag, startPoint x: 191, startPoint y: 76, endPoint x: 187, endPoint y: 76, distance: 4.1
click at [187, 74] on span "Or" at bounding box center [185, 72] width 5 height 4
click at [188, 74] on span "Or" at bounding box center [185, 72] width 5 height 4
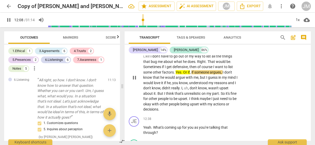
click at [188, 74] on span "if" at bounding box center [189, 72] width 2 height 4
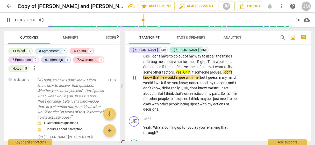
click at [188, 74] on span "if" at bounding box center [189, 72] width 2 height 4
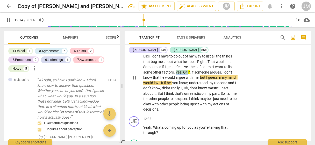
drag, startPoint x: 177, startPoint y: 77, endPoint x: 189, endPoint y: 76, distance: 12.5
click at [189, 76] on p "Um , that's a good question . I think . I always think being right , not saying…" at bounding box center [190, 77] width 95 height 69
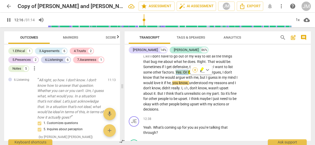
click at [194, 70] on div "+" at bounding box center [195, 69] width 5 height 5
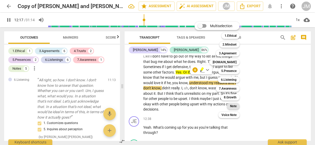
click at [232, 104] on b "Note" at bounding box center [233, 106] width 6 height 6
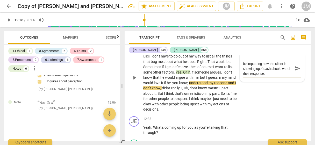
scroll to position [0, 0]
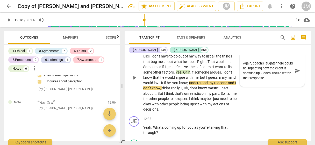
click at [295, 74] on span "send" at bounding box center [298, 71] width 6 height 6
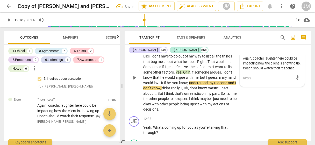
click at [199, 74] on span "someone" at bounding box center [202, 72] width 16 height 4
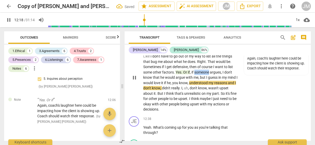
click at [199, 74] on span "someone" at bounding box center [202, 72] width 16 height 4
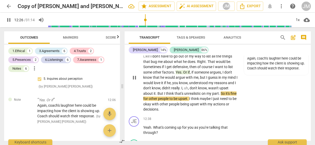
scroll to position [1530, 0]
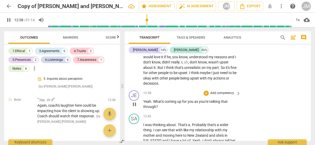
click at [215, 96] on p "Add competency" at bounding box center [222, 93] width 25 height 5
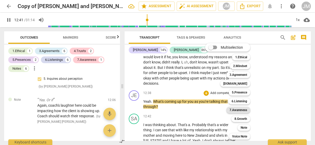
click at [234, 110] on b "7.Awareness" at bounding box center [239, 110] width 18 height 6
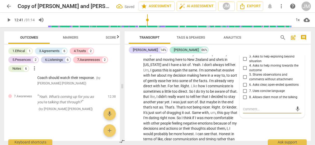
scroll to position [1598, 0]
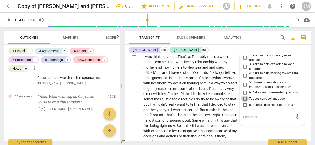
click at [245, 102] on input "7. Uses concise language" at bounding box center [245, 99] width 8 height 6
click at [245, 96] on input "6. Asks clear, open-ended questions" at bounding box center [245, 93] width 8 height 6
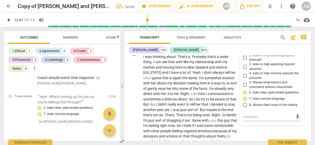
scroll to position [1572, 0]
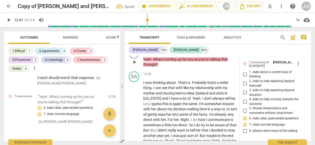
click at [243, 78] on input "1. Asks about a current way of thinking" at bounding box center [245, 74] width 8 height 6
click at [245, 78] on input "1. Asks about a current way of thinking" at bounding box center [245, 74] width 8 height 6
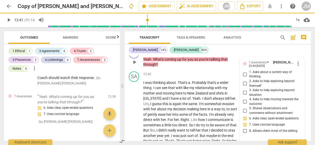
click at [245, 77] on input "1. Asks about a current way of thinking" at bounding box center [245, 74] width 8 height 6
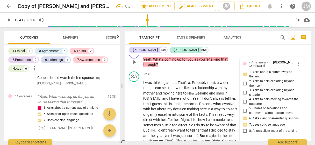
scroll to position [1598, 0]
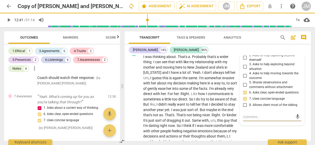
click at [252, 120] on textarea at bounding box center [268, 117] width 50 height 5
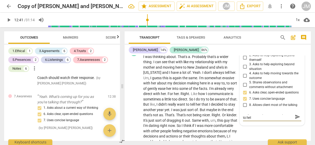
scroll to position [0, 0]
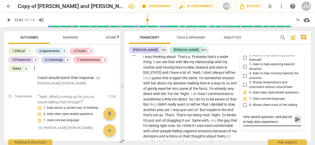
click at [295, 122] on span "send" at bounding box center [298, 120] width 6 height 6
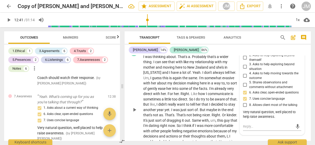
scroll to position [1572, 0]
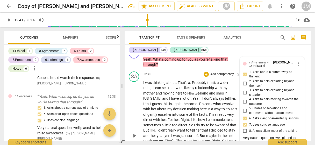
click at [135, 131] on div "play_arrow pause" at bounding box center [136, 136] width 13 height 108
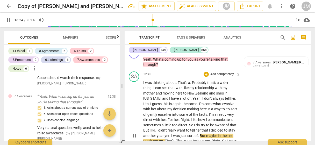
scroll to position [1660, 0]
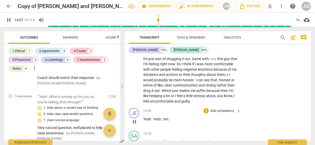
click at [213, 114] on p "Add competency" at bounding box center [222, 111] width 25 height 5
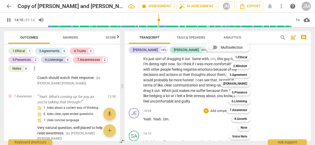
click at [203, 126] on div at bounding box center [157, 72] width 315 height 145
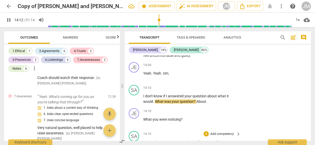
scroll to position [1702, 0]
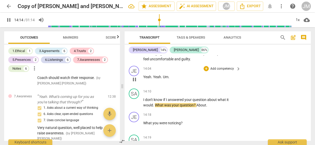
click at [218, 71] on p "Add competency" at bounding box center [222, 69] width 25 height 5
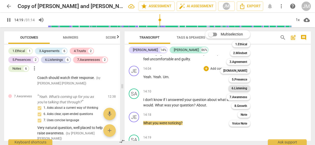
click at [237, 88] on b "6.Listening" at bounding box center [240, 88] width 16 height 6
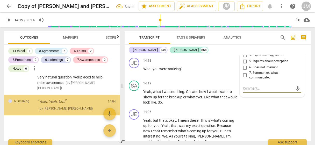
scroll to position [1200, 0]
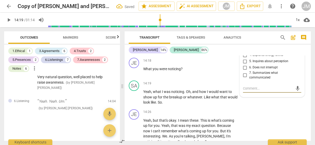
click at [244, 52] on input "3. Explores client's emotions" at bounding box center [245, 49] width 8 height 6
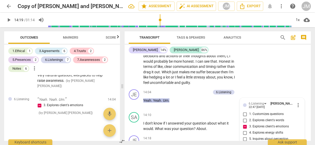
scroll to position [1704, 0]
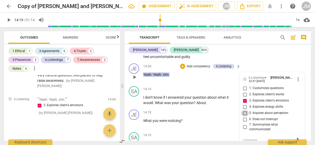
click at [244, 116] on input "5. Inquires about perception" at bounding box center [245, 113] width 8 height 6
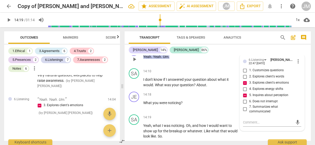
scroll to position [1730, 0]
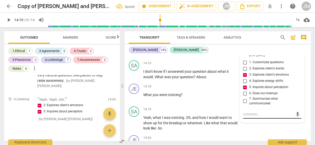
click at [258, 117] on textarea at bounding box center [268, 114] width 50 height 5
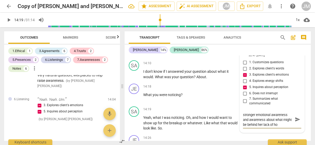
scroll to position [0, 0]
click at [298, 125] on span "send" at bounding box center [298, 122] width 6 height 6
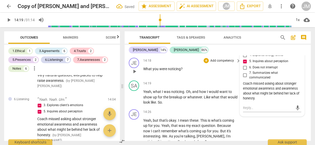
scroll to position [1782, 0]
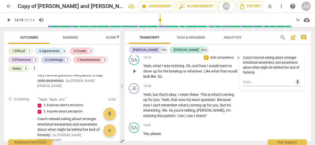
click at [135, 74] on span "play_arrow" at bounding box center [134, 71] width 6 height 6
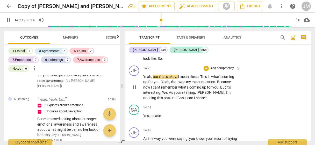
scroll to position [1808, 0]
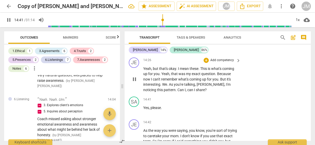
click at [132, 82] on span "pause" at bounding box center [134, 79] width 6 height 6
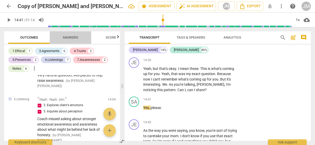
click at [64, 35] on span "Markers" at bounding box center [71, 37] width 28 height 7
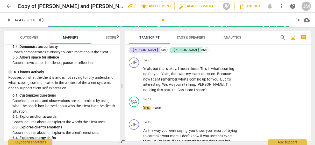
scroll to position [389, 0]
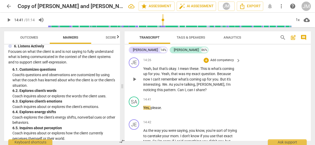
click at [216, 63] on p "Add competency" at bounding box center [222, 60] width 25 height 5
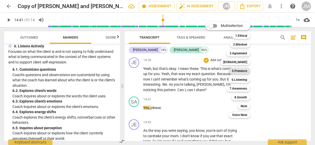
click at [245, 72] on b "5.Presence" at bounding box center [239, 71] width 15 height 6
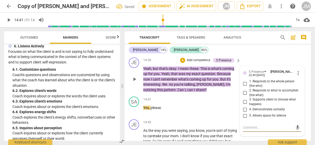
click at [246, 113] on input "4. Demonstrates curiosity" at bounding box center [245, 110] width 8 height 6
click at [202, 63] on p "Add competency" at bounding box center [198, 60] width 25 height 5
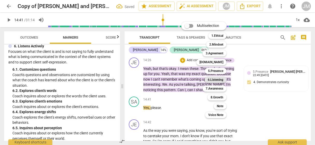
click at [214, 80] on b "6.Listening" at bounding box center [216, 80] width 16 height 6
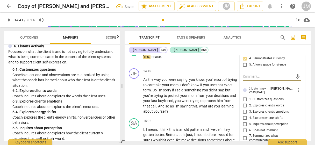
scroll to position [1860, 0]
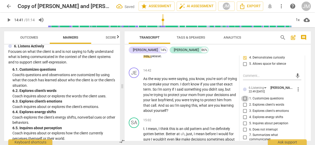
click at [244, 102] on input "1. Customizes questions" at bounding box center [245, 99] width 8 height 6
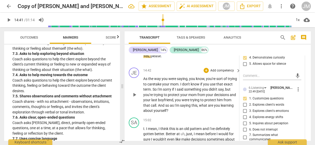
click at [135, 98] on span "play_arrow" at bounding box center [134, 95] width 6 height 6
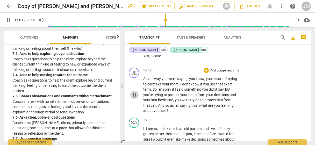
click at [135, 98] on span "pause" at bounding box center [134, 95] width 6 height 6
click at [226, 73] on p "Add competency" at bounding box center [222, 70] width 25 height 5
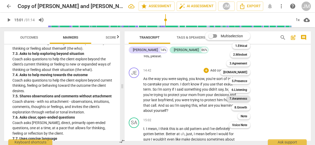
click at [232, 99] on b "7.Awareness" at bounding box center [239, 99] width 18 height 6
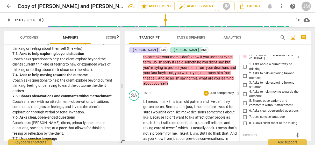
scroll to position [1885, 0]
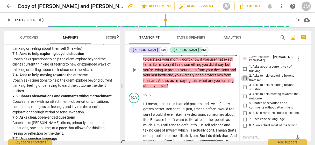
click at [244, 81] on input "2. Asks to help exploring beyond themself" at bounding box center [245, 78] width 8 height 6
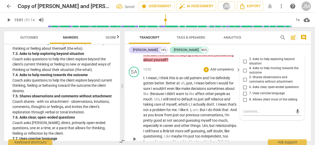
scroll to position [1937, 0]
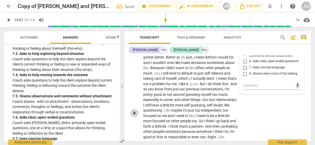
click at [136, 116] on span "play_arrow" at bounding box center [134, 113] width 6 height 6
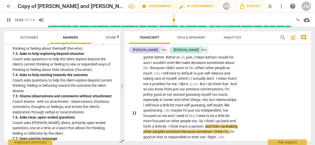
scroll to position [2026, 0]
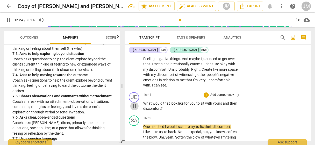
click at [135, 109] on span "pause" at bounding box center [134, 106] width 6 height 6
click at [226, 98] on p "Add competency" at bounding box center [222, 95] width 25 height 5
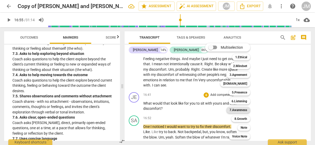
click at [231, 111] on b "7.Awareness" at bounding box center [239, 110] width 18 height 6
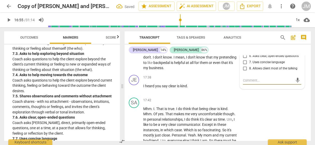
scroll to position [2106, 0]
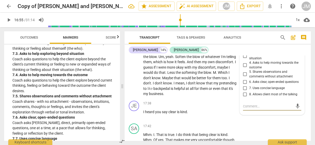
click at [245, 50] on input "2. Asks to help exploring beyond themself" at bounding box center [245, 47] width 8 height 6
click at [245, 59] on input "3. Asks to help exploring beyond situation" at bounding box center [245, 56] width 8 height 6
click at [246, 68] on input "4. Asks to help moving towards the outcome" at bounding box center [245, 65] width 8 height 6
click at [134, 73] on span "play_arrow" at bounding box center [134, 70] width 6 height 6
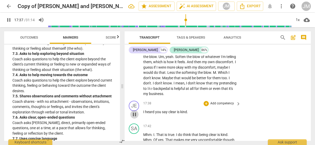
click at [136, 118] on span "pause" at bounding box center [134, 115] width 6 height 6
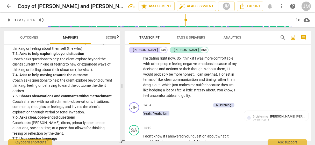
scroll to position [1640, 0]
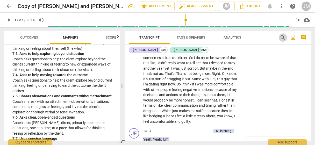
click at [285, 38] on span "search" at bounding box center [283, 37] width 6 height 6
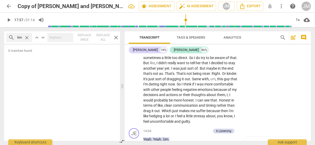
scroll to position [0, 13]
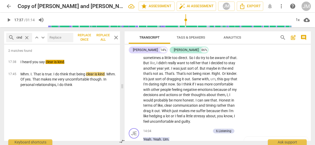
click at [26, 37] on span "close" at bounding box center [26, 37] width 5 height 5
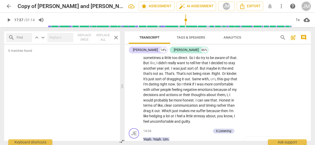
scroll to position [0, 0]
click at [116, 37] on span "close" at bounding box center [116, 37] width 6 height 6
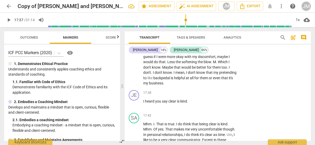
scroll to position [2106, 0]
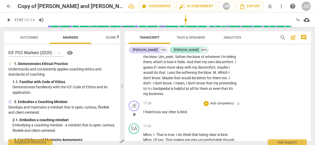
click at [212, 106] on p "Add competency" at bounding box center [222, 103] width 25 height 5
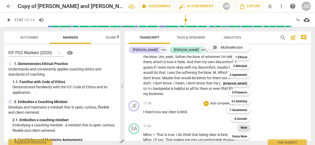
click at [242, 127] on b "Note" at bounding box center [244, 128] width 6 height 6
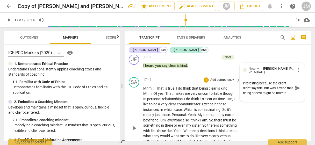
scroll to position [4, 0]
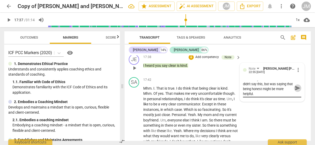
click at [297, 91] on span "send" at bounding box center [298, 88] width 6 height 6
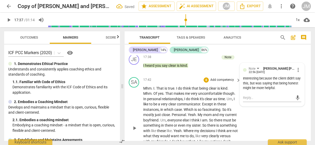
scroll to position [2179, 0]
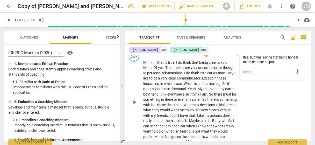
click at [133, 106] on span "play_arrow" at bounding box center [134, 102] width 6 height 6
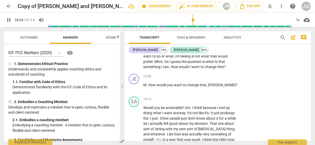
scroll to position [2257, 0]
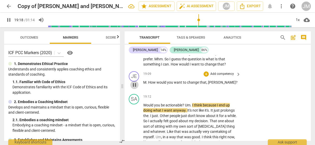
click at [135, 88] on span "pause" at bounding box center [134, 85] width 6 height 6
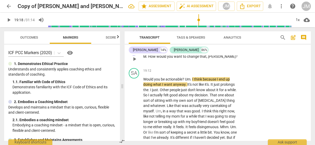
click at [213, 51] on p "Add competency" at bounding box center [222, 48] width 25 height 5
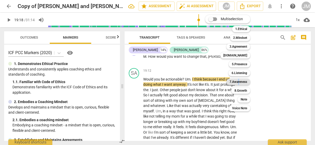
click at [239, 81] on b "7.Awareness" at bounding box center [239, 82] width 18 height 6
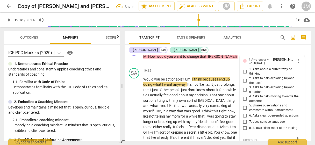
scroll to position [2342, 0]
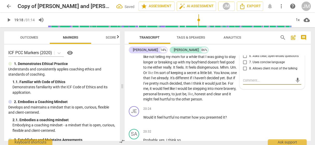
click at [244, 59] on input "6. Asks clear, open-ended questions" at bounding box center [245, 56] width 8 height 6
click at [253, 83] on textarea at bounding box center [268, 80] width 50 height 5
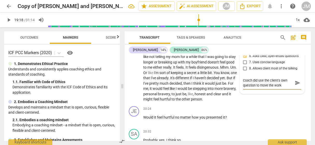
scroll to position [4, 0]
click at [296, 86] on span "send" at bounding box center [298, 83] width 6 height 6
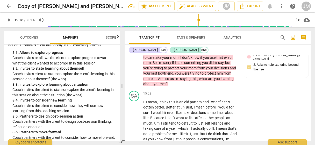
scroll to position [1875, 0]
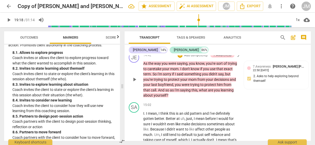
click at [198, 58] on p "Add competency" at bounding box center [196, 55] width 25 height 5
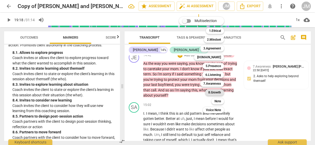
click at [216, 92] on b "8.Growth" at bounding box center [214, 92] width 13 height 6
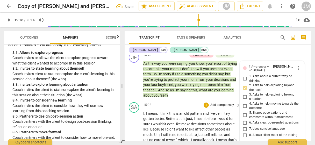
scroll to position [1937, 0]
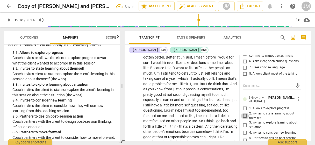
click at [246, 119] on input "2. Invites to state learning about themself" at bounding box center [245, 116] width 8 height 6
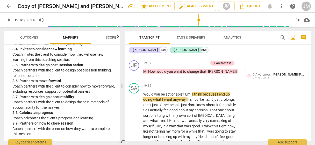
scroll to position [2274, 0]
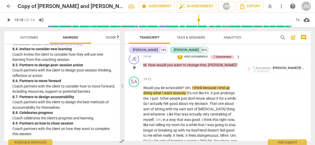
click at [201, 59] on p "Add competency" at bounding box center [196, 56] width 25 height 5
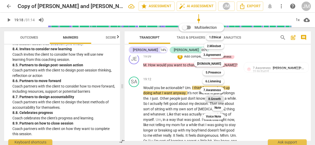
click at [218, 99] on b "8.Growth" at bounding box center [214, 99] width 13 height 6
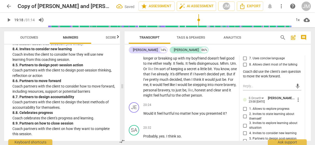
scroll to position [2378, 0]
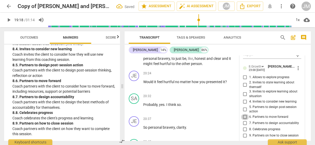
click at [245, 120] on input "6. Partners to move forward" at bounding box center [245, 117] width 8 height 6
click at [245, 113] on input "5. Partners to design post-session action" at bounding box center [245, 109] width 8 height 6
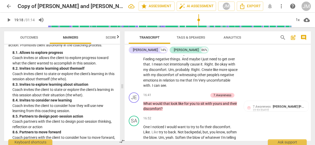
scroll to position [2015, 0]
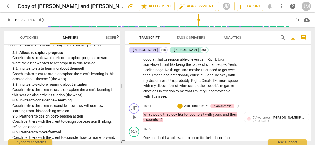
click at [193, 109] on p "Add competency" at bounding box center [196, 106] width 25 height 5
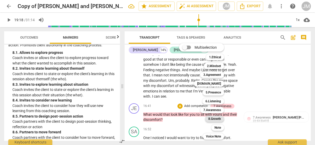
click at [217, 118] on b "8.Growth" at bounding box center [214, 119] width 13 height 6
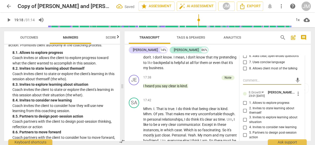
scroll to position [2158, 0]
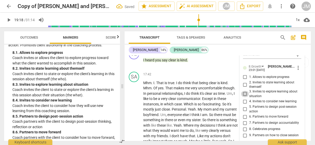
click at [244, 97] on input "3. Invites to explore learning about situation" at bounding box center [245, 94] width 8 height 6
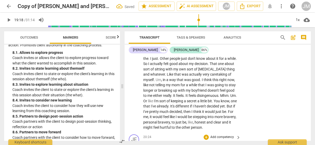
scroll to position [2288, 0]
